Goal: Find specific page/section: Find specific page/section

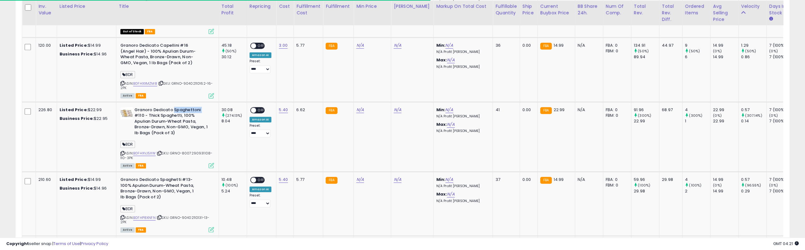
scroll to position [128, 449]
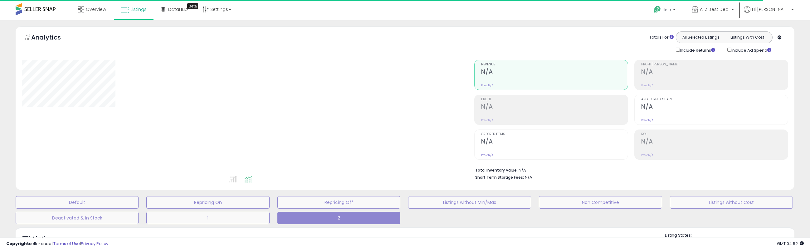
type input "*******"
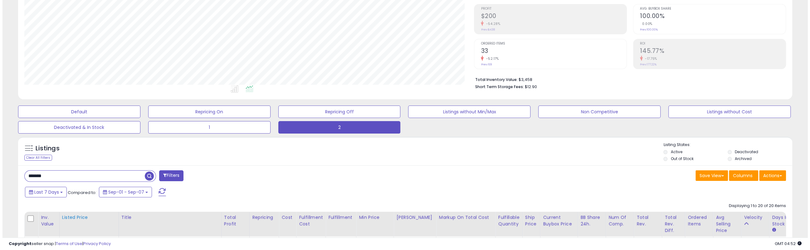
scroll to position [94, 0]
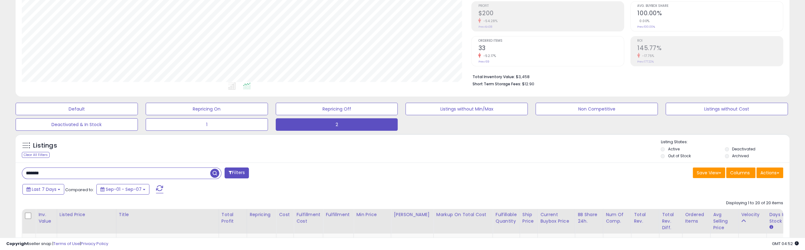
drag, startPoint x: 63, startPoint y: 177, endPoint x: 4, endPoint y: 170, distance: 59.3
click at [220, 174] on span "button" at bounding box center [221, 173] width 9 height 9
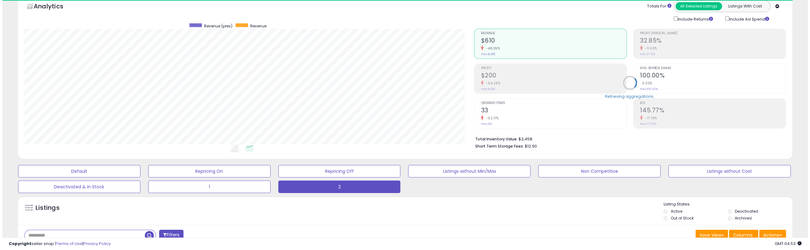
scroll to position [128, 449]
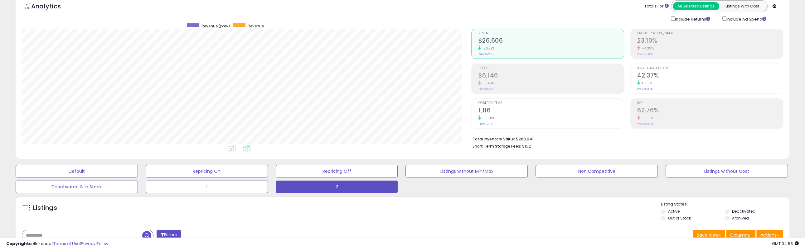
click at [535, 75] on h2 "$6,146" at bounding box center [551, 76] width 146 height 8
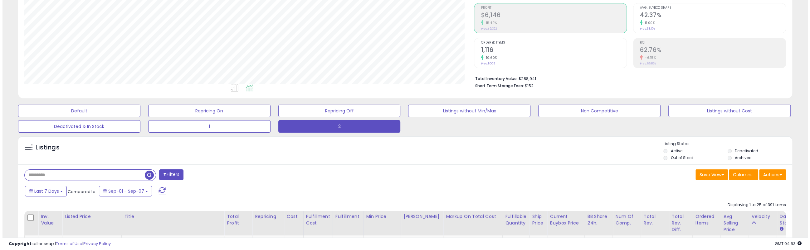
scroll to position [94, 0]
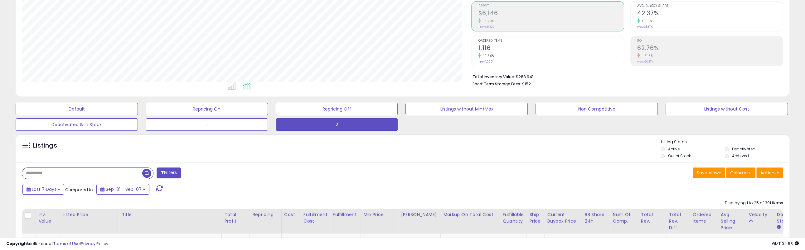
click at [177, 174] on button "Filters" at bounding box center [169, 173] width 24 height 11
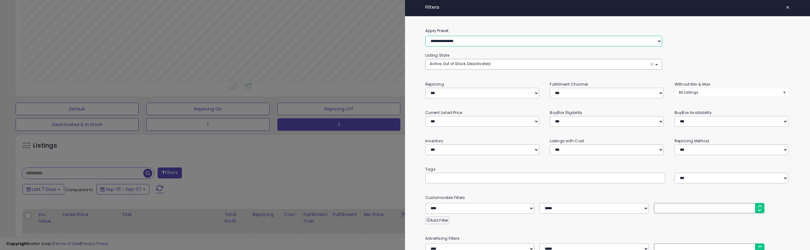
click at [495, 42] on select "**********" at bounding box center [543, 41] width 237 height 11
click at [717, 38] on div "**********" at bounding box center [607, 36] width 374 height 19
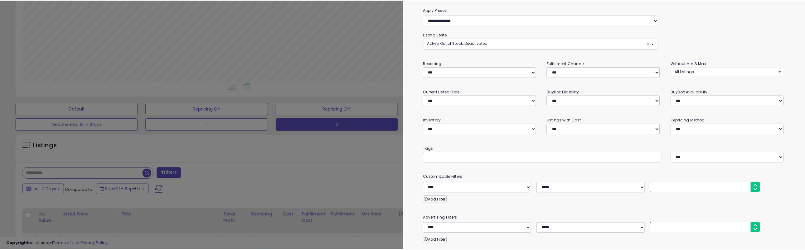
scroll to position [1, 0]
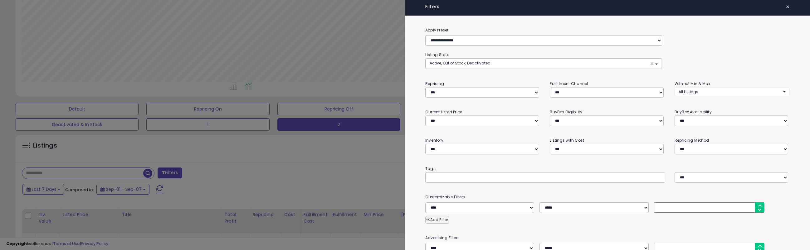
click at [785, 6] on span "×" at bounding box center [787, 6] width 4 height 9
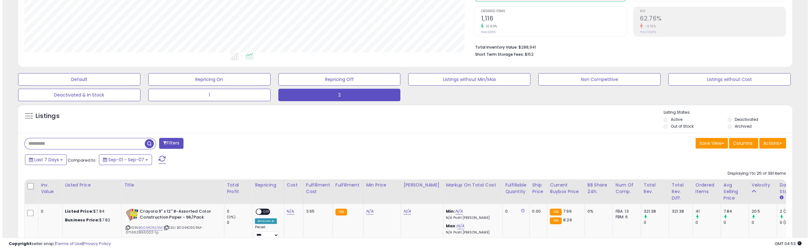
scroll to position [125, 0]
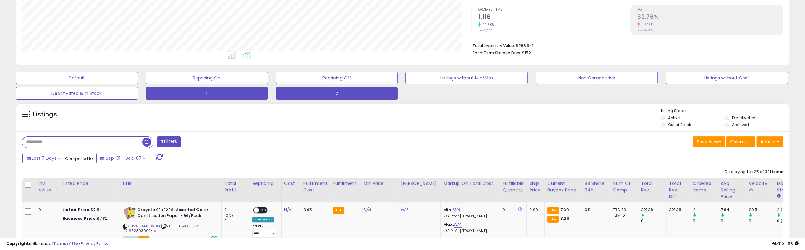
click at [218, 97] on button "1" at bounding box center [207, 93] width 122 height 12
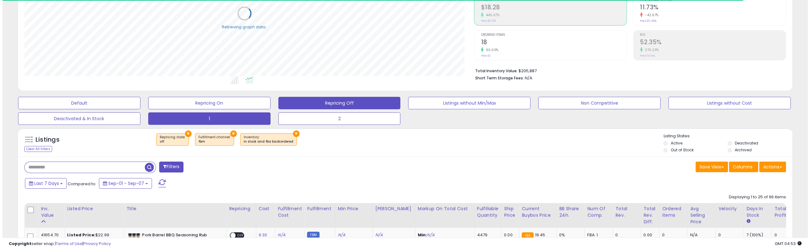
scroll to position [94, 0]
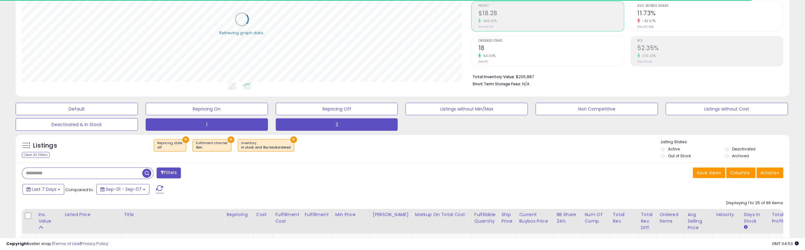
click at [330, 127] on button "2" at bounding box center [337, 125] width 122 height 12
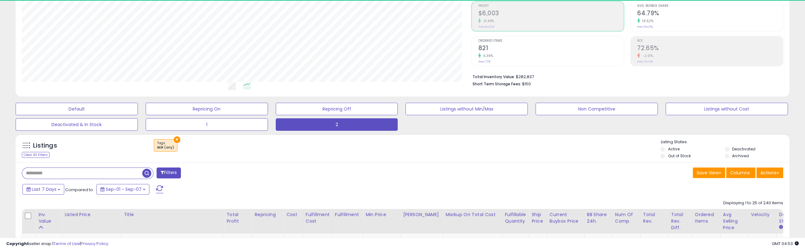
scroll to position [0, 0]
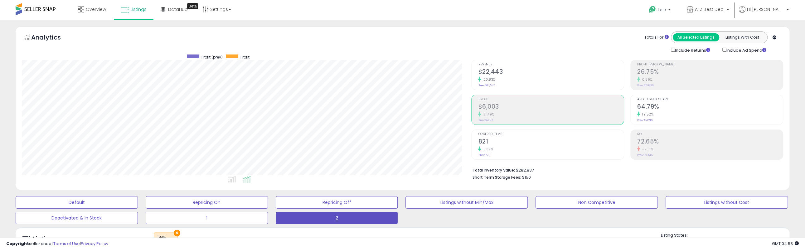
click at [505, 112] on div "21.49%" at bounding box center [551, 115] width 146 height 6
click at [672, 70] on h2 "26.75%" at bounding box center [710, 72] width 146 height 8
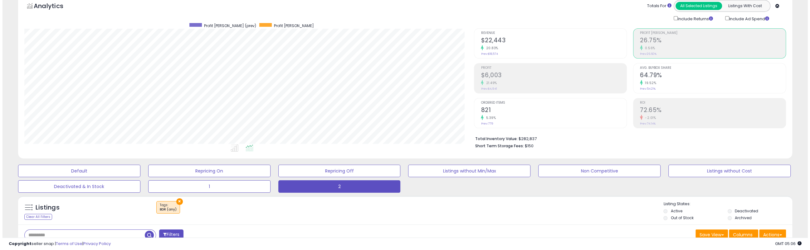
scroll to position [31, 0]
click at [504, 80] on div "21.49%" at bounding box center [551, 83] width 146 height 6
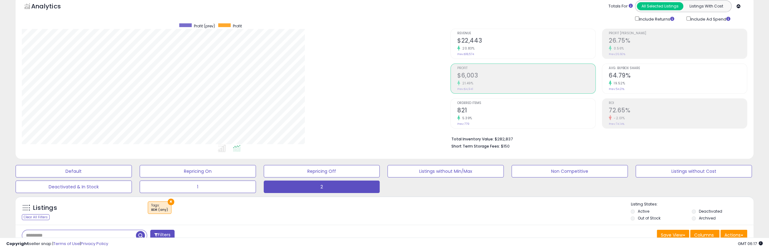
scroll to position [128, 428]
